Goal: Information Seeking & Learning: Compare options

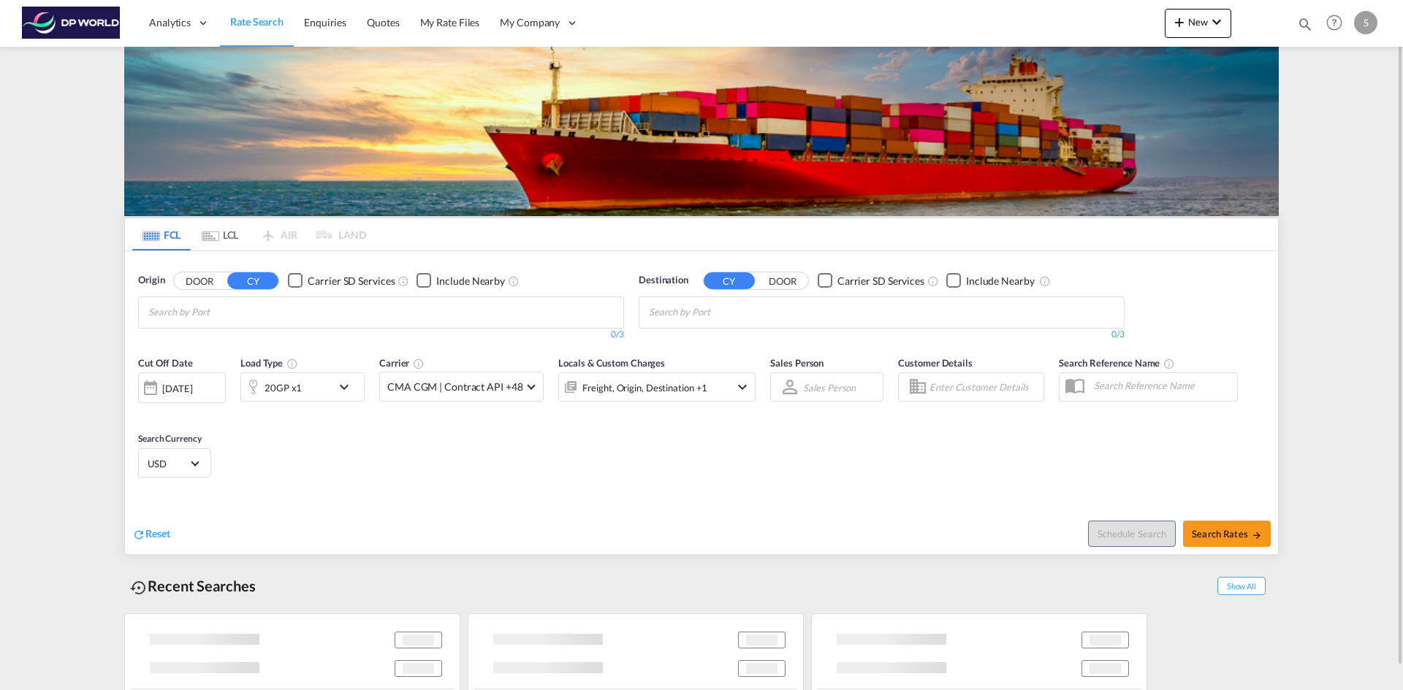
click at [346, 319] on md-chips at bounding box center [381, 312] width 484 height 31
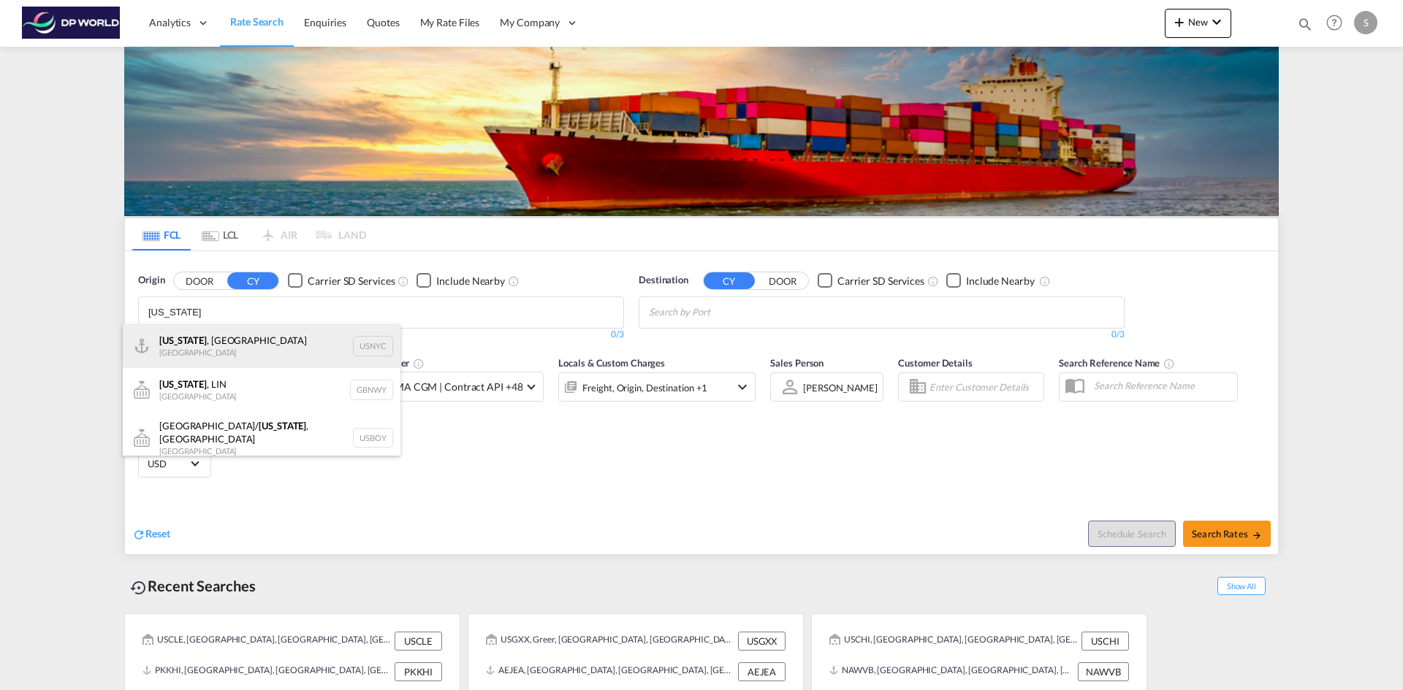
type input "new york"
click at [307, 334] on div "New York , NY United States USNYC" at bounding box center [262, 346] width 278 height 44
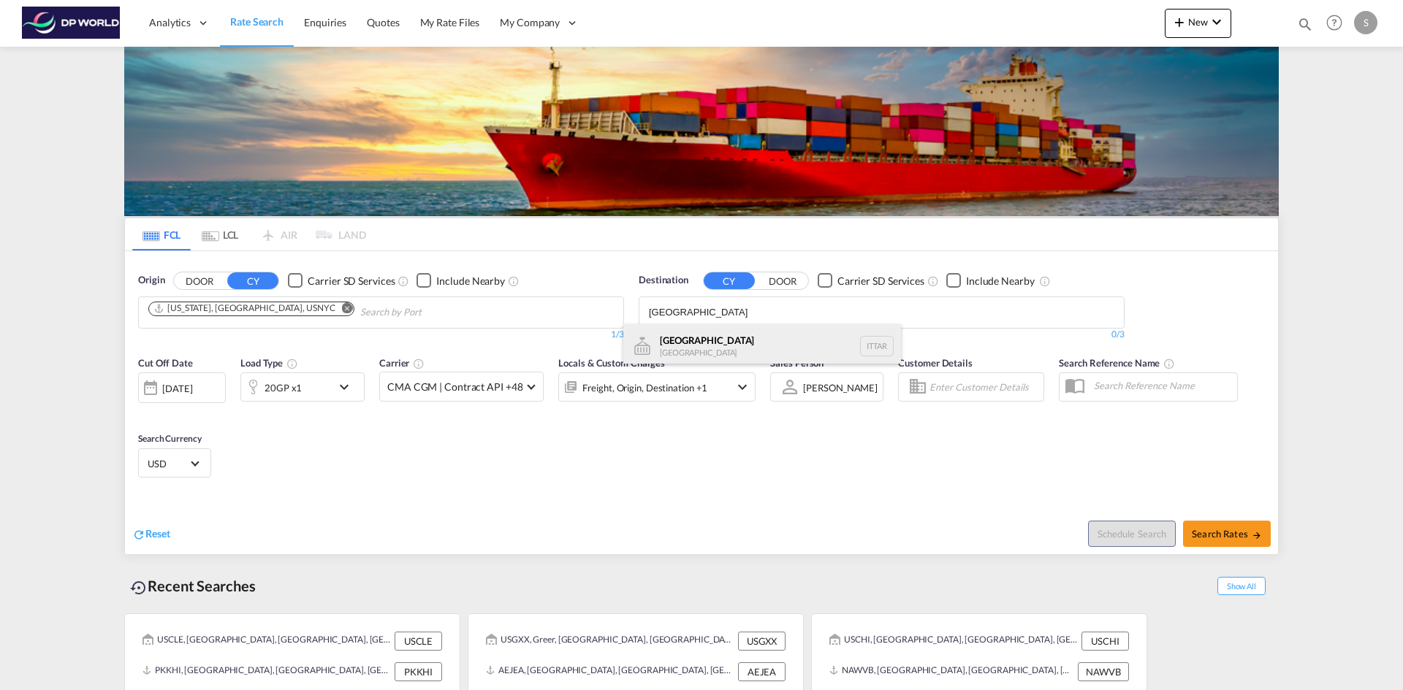
type input "taranto"
click at [705, 341] on div "Taranto Italy ITTAR" at bounding box center [762, 346] width 278 height 44
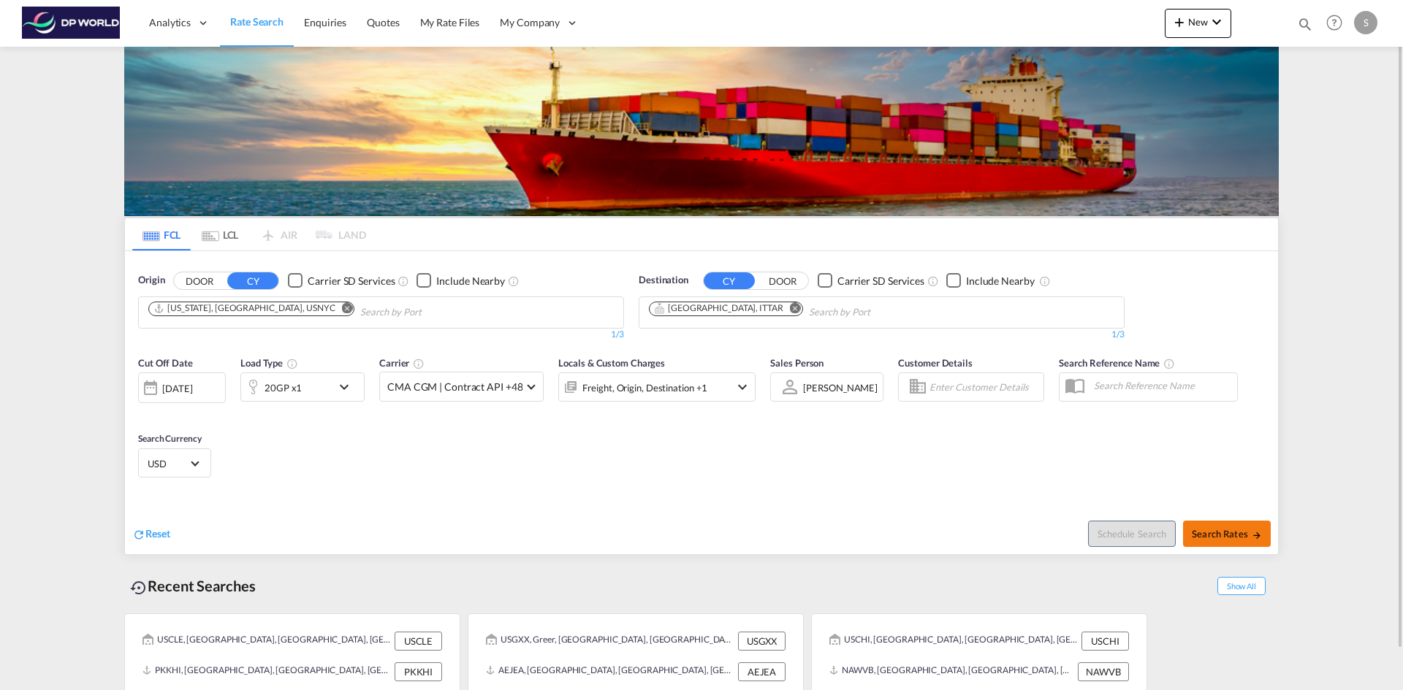
click at [1222, 533] on span "Search Rates" at bounding box center [1227, 534] width 70 height 12
type input "USNYC to ITTAR / 9 Oct 2025"
